Goal: Find specific page/section: Find specific page/section

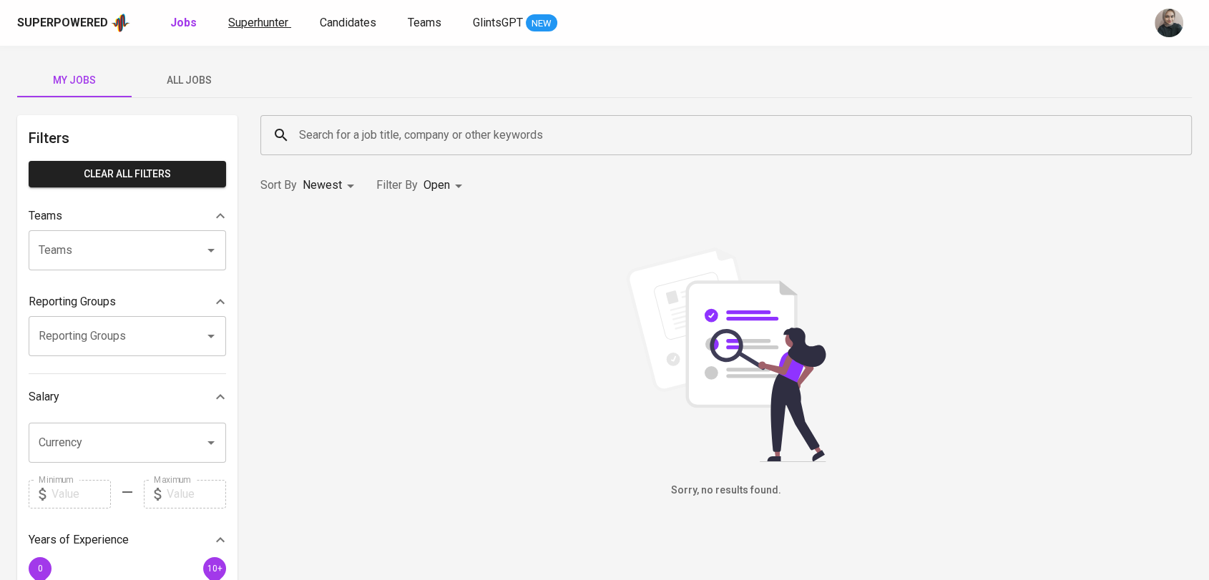
click at [258, 27] on span "Superhunter" at bounding box center [258, 23] width 60 height 14
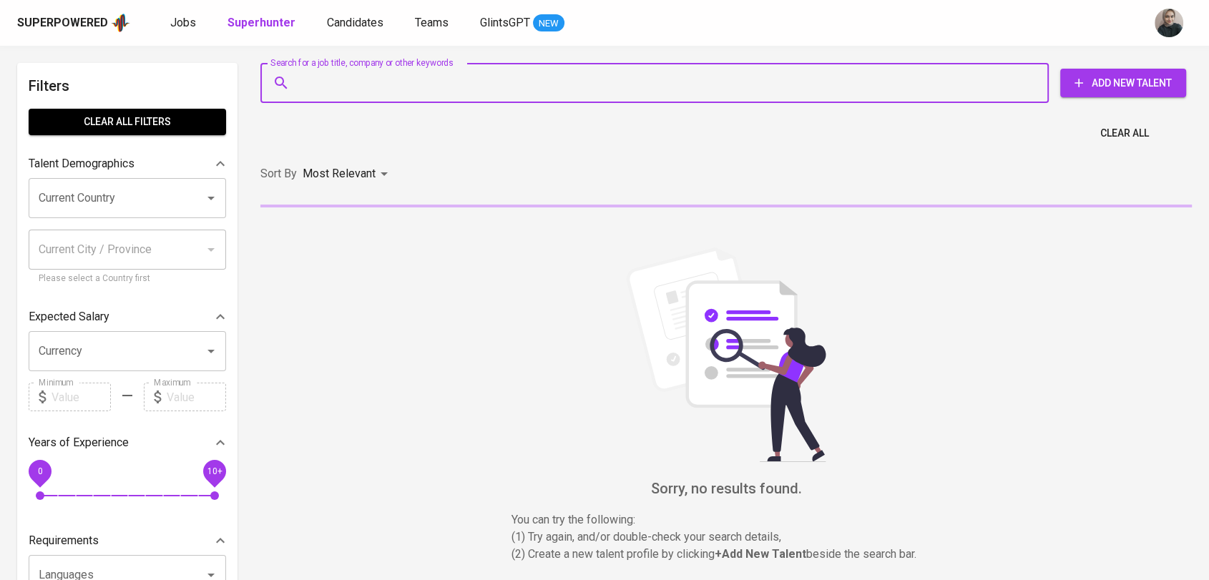
click at [422, 81] on input "Search for a job title, company or other keywords" at bounding box center [659, 82] width 726 height 27
paste input "[EMAIL_ADDRESS][DOMAIN_NAME]"
type input "[EMAIL_ADDRESS][DOMAIN_NAME]"
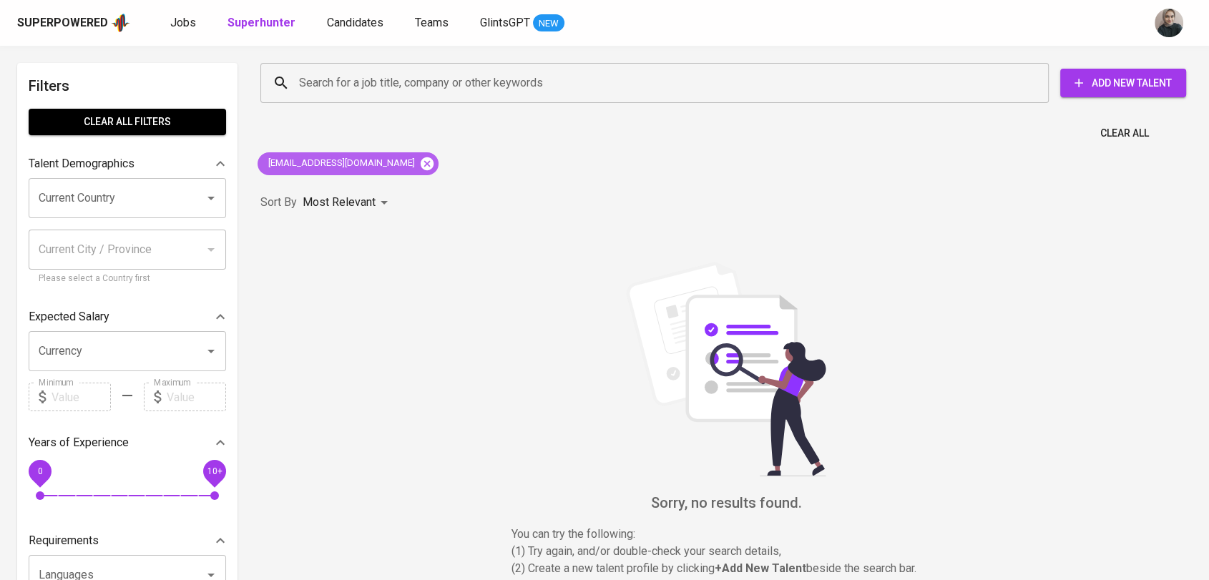
click at [421, 167] on icon at bounding box center [427, 163] width 13 height 13
